Goal: Task Accomplishment & Management: Manage account settings

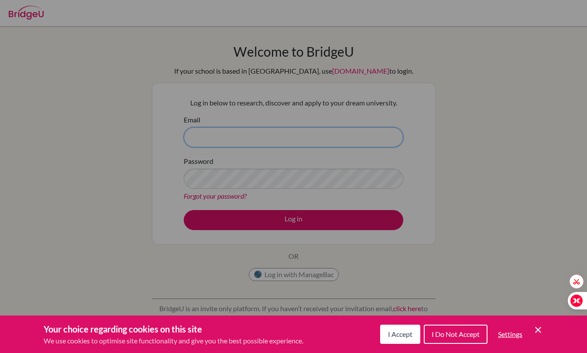
type input "deepa.sajikumar@candorschool.com"
click at [262, 217] on div "Cookie Preferences" at bounding box center [293, 176] width 587 height 353
click at [539, 332] on icon "Cookie Control Close Icon" at bounding box center [537, 330] width 10 height 10
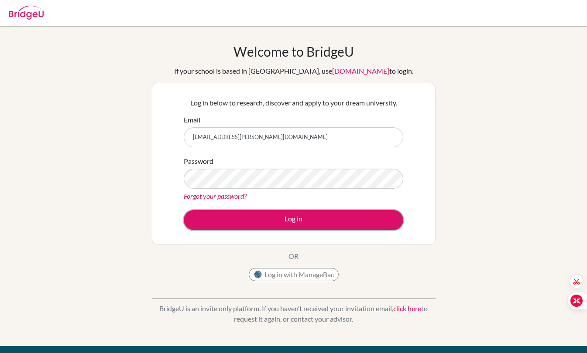
click at [255, 222] on button "Log in" at bounding box center [293, 220] width 219 height 20
